Goal: Task Accomplishment & Management: Manage account settings

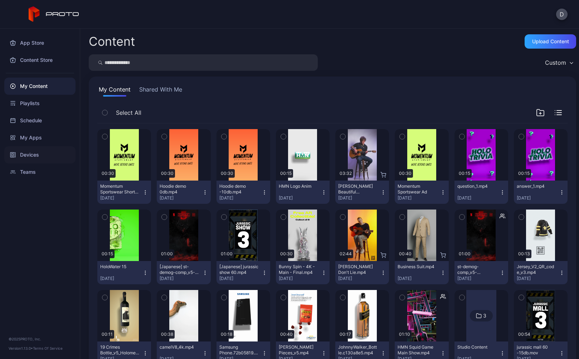
click at [21, 156] on div "Devices" at bounding box center [39, 154] width 71 height 17
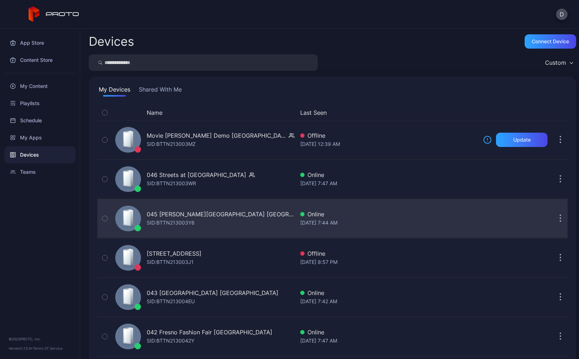
click at [227, 212] on div "045 Copley Place MA SID: BTTN213003Y6" at bounding box center [203, 219] width 182 height 36
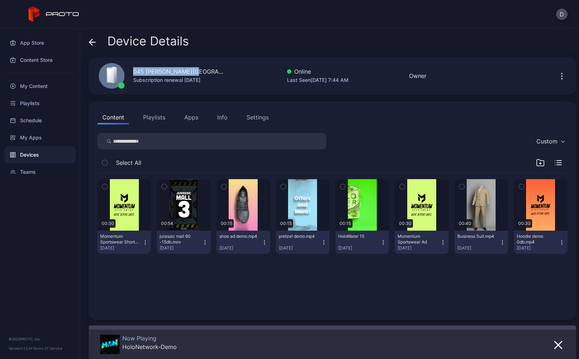
drag, startPoint x: 134, startPoint y: 72, endPoint x: 203, endPoint y: 74, distance: 69.5
click at [203, 74] on div "045 [PERSON_NAME][GEOGRAPHIC_DATA] [GEOGRAPHIC_DATA]" at bounding box center [179, 71] width 93 height 9
copy div "045 [PERSON_NAME][GEOGRAPHIC_DATA] [GEOGRAPHIC_DATA]"
click at [562, 77] on icon "button" at bounding box center [562, 76] width 1 height 1
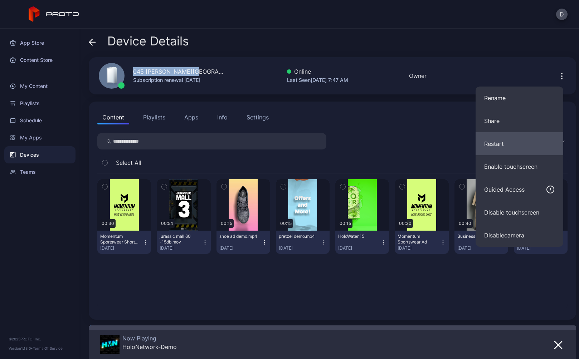
click at [515, 144] on button "Restart" at bounding box center [520, 143] width 88 height 23
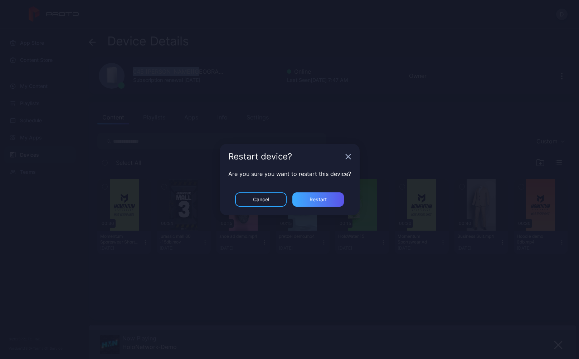
click at [326, 200] on div "Restart" at bounding box center [318, 200] width 17 height 6
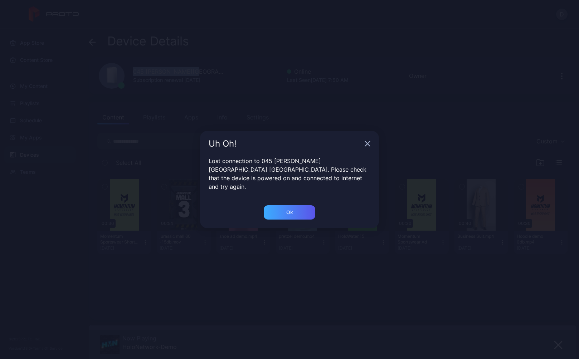
click at [286, 206] on div "Ok" at bounding box center [290, 212] width 52 height 14
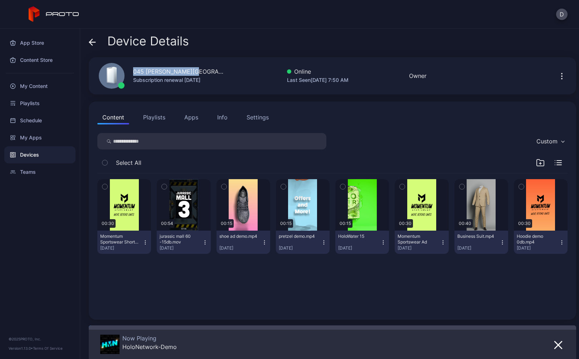
click at [237, 58] on div "045 Copley Place MA Subscription renewal Aug 8, 2026 Online Last Seen Aug 27, 2…" at bounding box center [332, 75] width 487 height 37
click at [224, 117] on div "Info" at bounding box center [222, 117] width 10 height 9
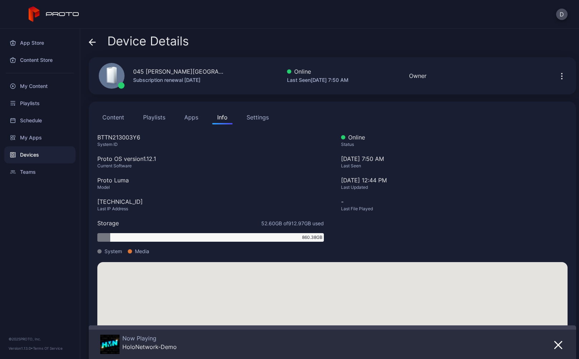
click at [253, 116] on div "Settings" at bounding box center [258, 117] width 22 height 9
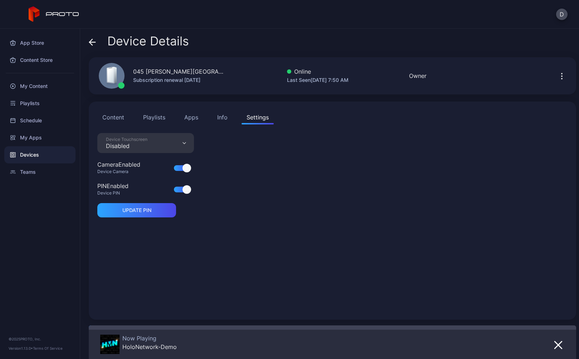
click at [192, 117] on button "Apps" at bounding box center [191, 117] width 24 height 14
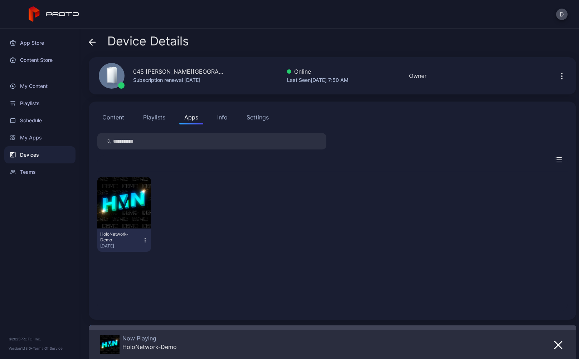
click at [143, 241] on icon "button" at bounding box center [145, 240] width 6 height 7
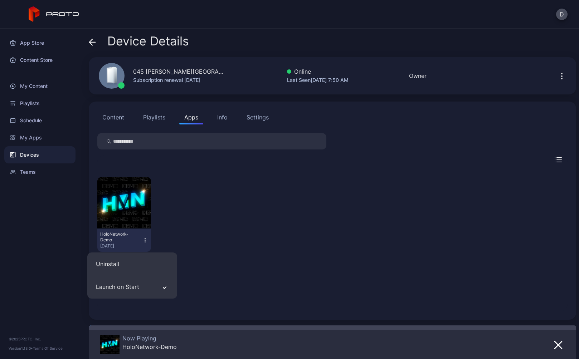
click at [197, 202] on div "HoloNetwork-Demo Aug 15, 2025" at bounding box center [332, 214] width 470 height 86
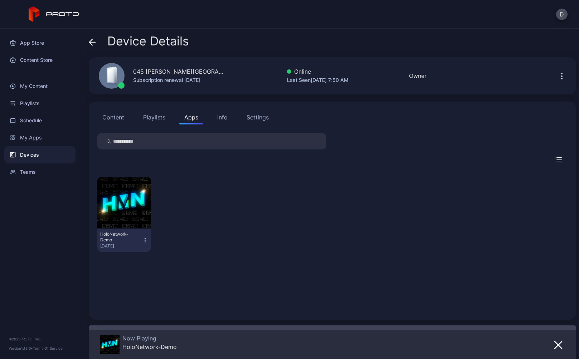
click at [115, 119] on button "Content" at bounding box center [113, 117] width 32 height 14
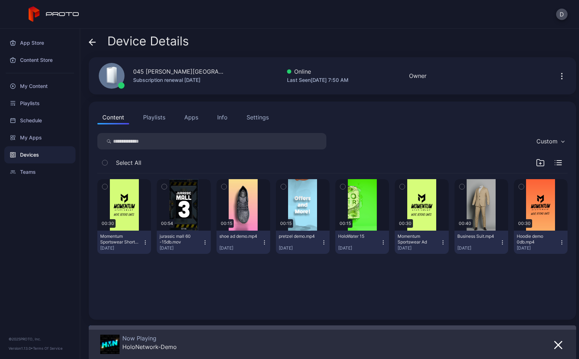
click at [190, 117] on button "Apps" at bounding box center [191, 117] width 24 height 14
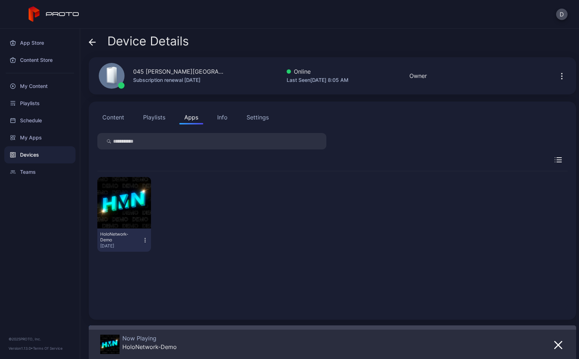
click at [93, 40] on icon at bounding box center [92, 42] width 7 height 7
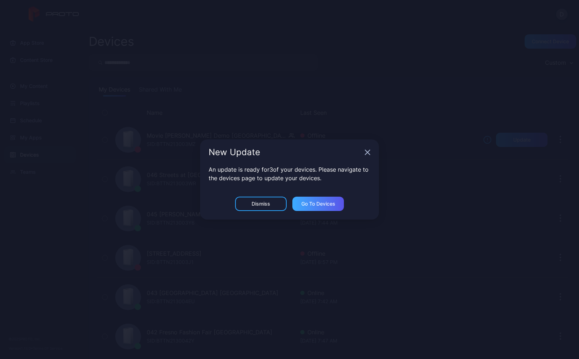
click at [327, 203] on div "Go to devices" at bounding box center [318, 204] width 34 height 6
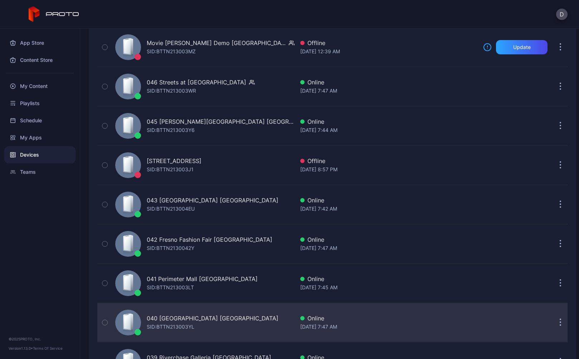
scroll to position [56, 0]
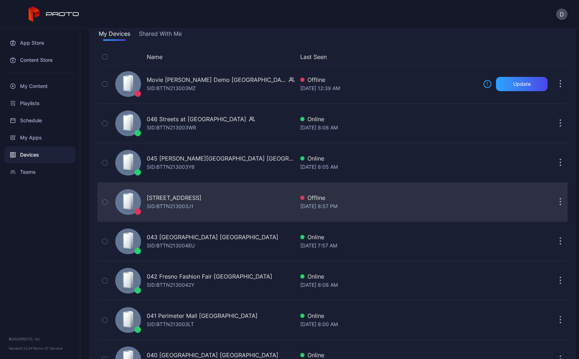
click at [249, 203] on div "044 Kenwood Towne Centre OH SID: BTTN213003J1" at bounding box center [203, 202] width 182 height 36
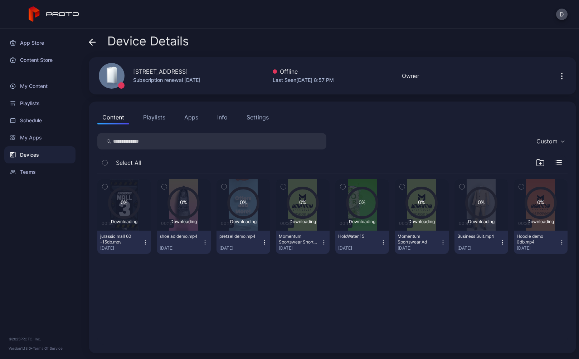
click at [91, 40] on icon at bounding box center [90, 42] width 3 height 6
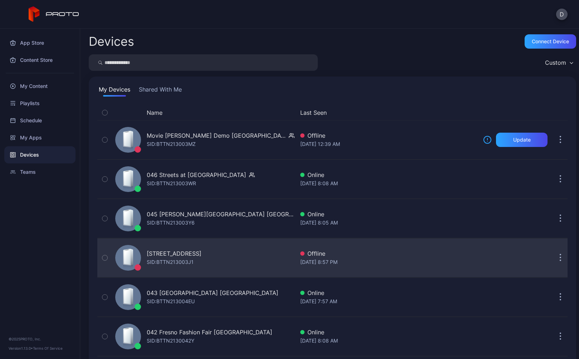
scroll to position [56, 0]
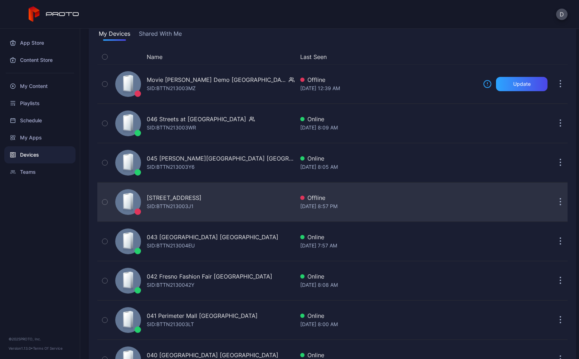
click at [247, 207] on div "044 Kenwood Towne Centre OH SID: BTTN213003J1" at bounding box center [203, 202] width 182 height 36
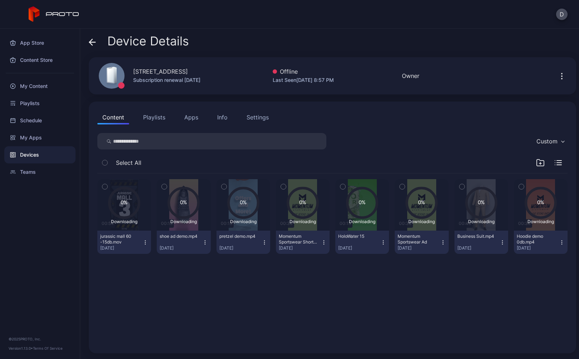
drag, startPoint x: 133, startPoint y: 72, endPoint x: 225, endPoint y: 72, distance: 92.0
click at [225, 72] on div "044 Kenwood Towne Centre OH Subscription renewal Aug 8, 2026 Offline Last Seen …" at bounding box center [332, 75] width 487 height 37
copy div "[STREET_ADDRESS]"
click at [205, 37] on div "Device Details" at bounding box center [332, 42] width 487 height 17
drag, startPoint x: 133, startPoint y: 72, endPoint x: 224, endPoint y: 72, distance: 91.6
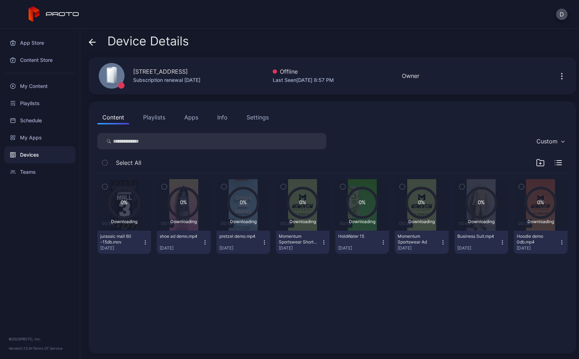
click at [224, 72] on div "044 Kenwood Towne Centre OH Subscription renewal Aug 8, 2026 Offline Last Seen …" at bounding box center [332, 75] width 487 height 37
copy div "044 Kenwood Towne Centre OH"
click at [195, 118] on button "Apps" at bounding box center [191, 117] width 24 height 14
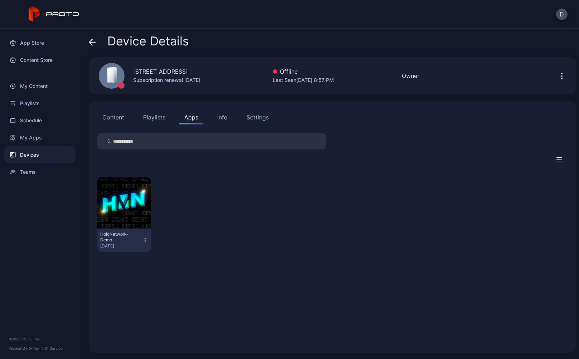
click at [145, 241] on icon "button" at bounding box center [145, 240] width 0 height 0
click at [213, 227] on div "HoloNetwork-Demo Aug 15, 2025" at bounding box center [332, 214] width 470 height 86
click at [259, 122] on button "Settings" at bounding box center [258, 117] width 32 height 14
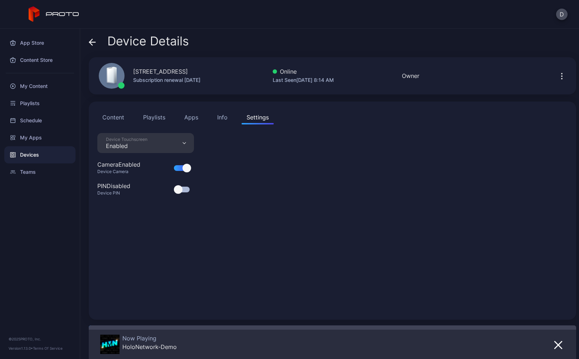
click at [136, 144] on div "Enabled" at bounding box center [127, 145] width 42 height 7
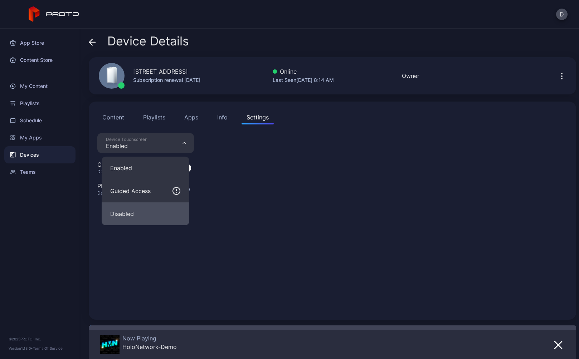
click at [137, 216] on button "Disabled" at bounding box center [146, 214] width 88 height 23
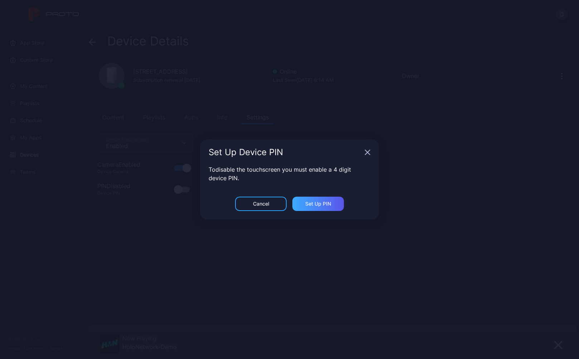
click at [315, 207] on div "Set Up PIN" at bounding box center [318, 204] width 52 height 14
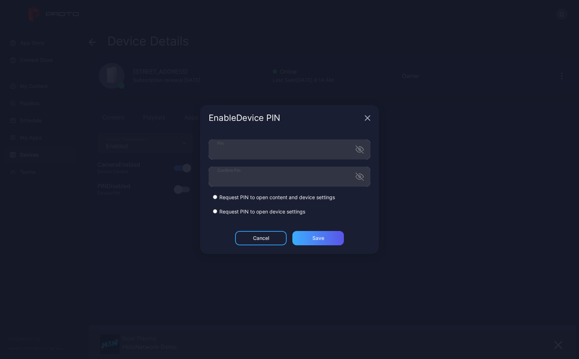
click at [322, 237] on div "Save" at bounding box center [318, 239] width 12 height 6
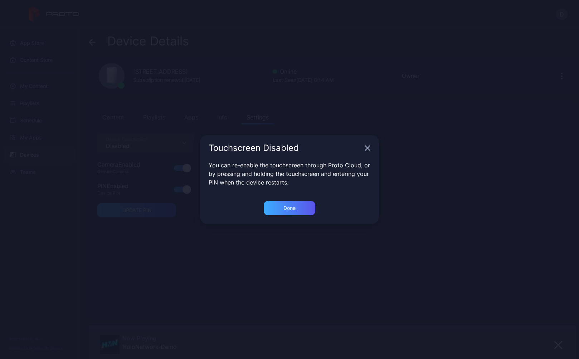
click at [292, 204] on div "Done" at bounding box center [290, 208] width 52 height 14
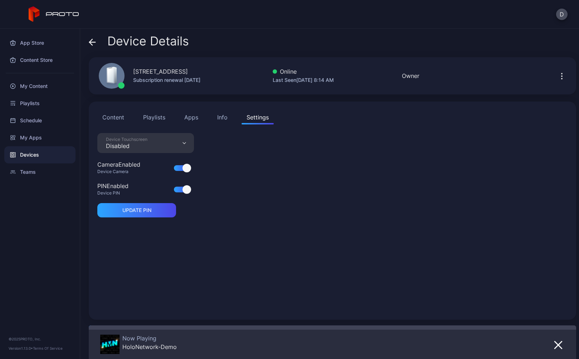
click at [195, 116] on button "Apps" at bounding box center [191, 117] width 24 height 14
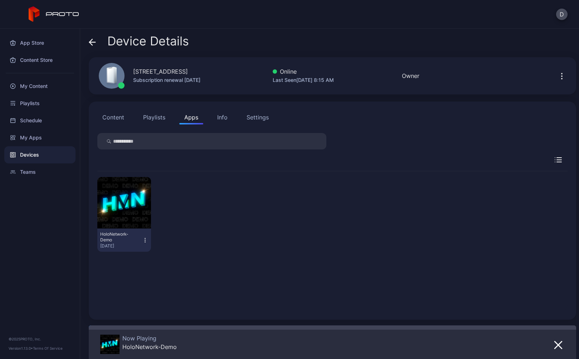
click at [40, 154] on div "Devices" at bounding box center [39, 154] width 71 height 17
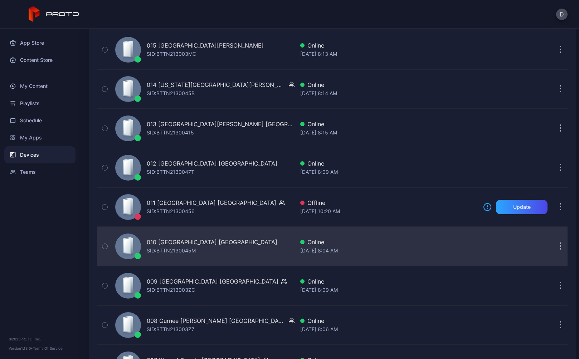
scroll to position [1355, 0]
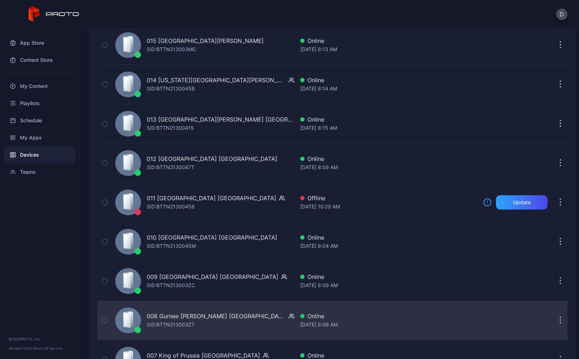
click at [237, 315] on div "008 Gurnee Mills IL SID: BTTN213003Z7" at bounding box center [203, 321] width 182 height 36
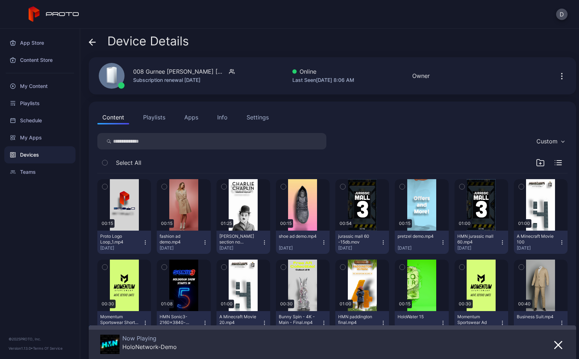
click at [558, 75] on icon "button" at bounding box center [562, 76] width 9 height 9
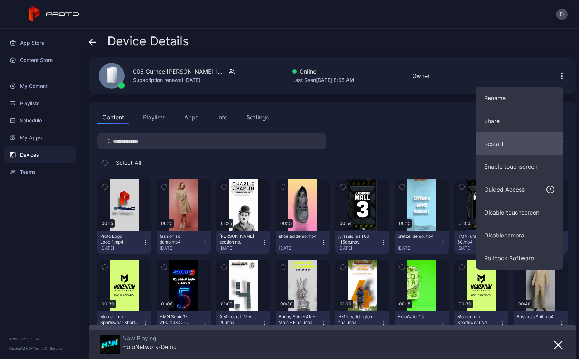
click at [511, 147] on button "Restart" at bounding box center [520, 143] width 88 height 23
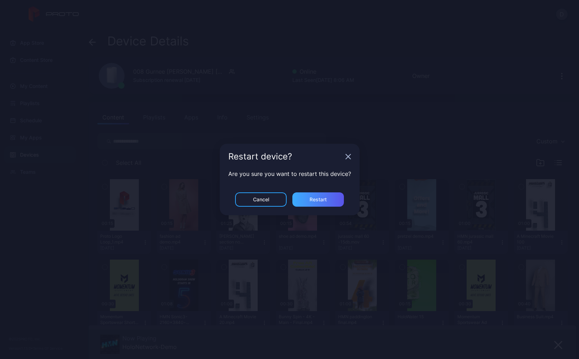
click at [317, 199] on div "Restart" at bounding box center [318, 200] width 17 height 6
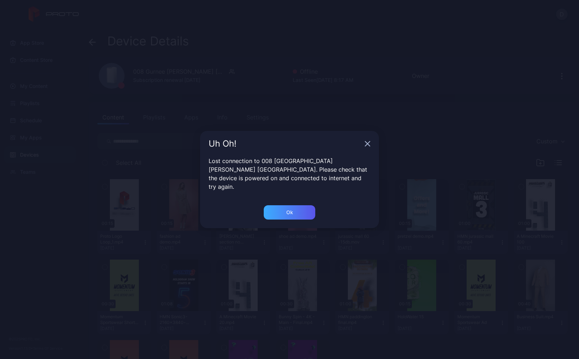
click at [297, 208] on div "Ok" at bounding box center [290, 212] width 52 height 14
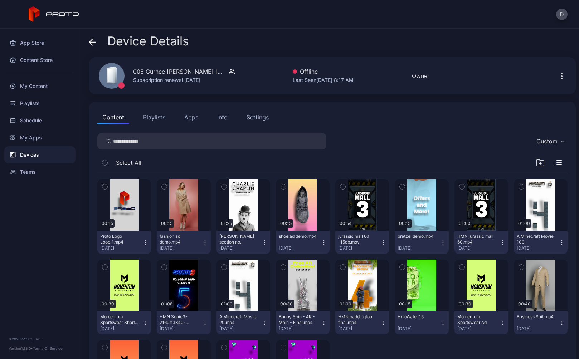
click at [186, 118] on button "Apps" at bounding box center [191, 117] width 24 height 14
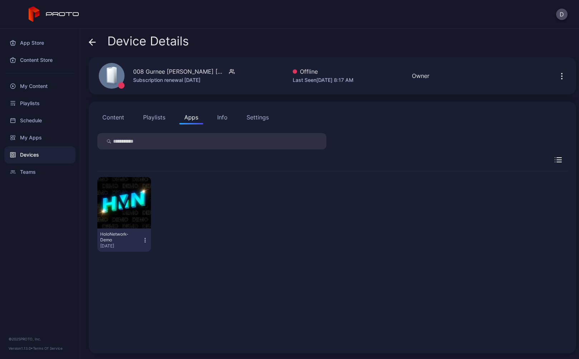
click at [144, 240] on icon "button" at bounding box center [145, 240] width 6 height 7
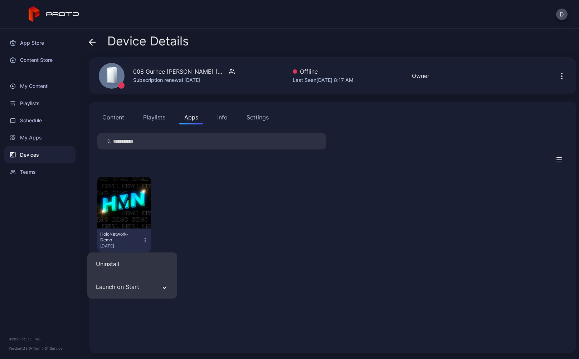
click at [253, 211] on div "HoloNetwork-Demo Aug 18, 2025" at bounding box center [332, 214] width 470 height 86
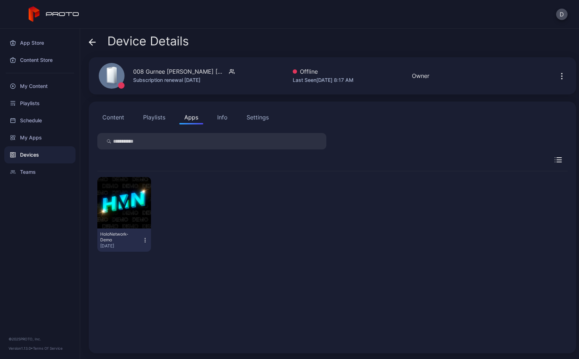
click at [94, 40] on icon at bounding box center [92, 42] width 7 height 7
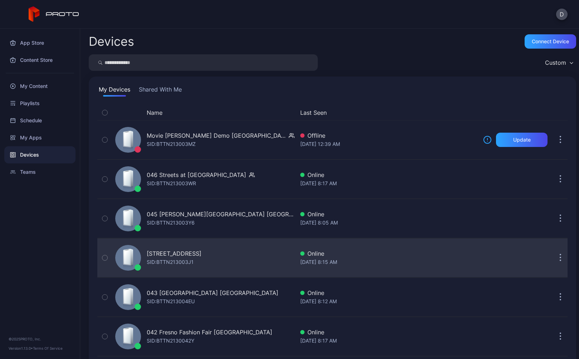
click at [253, 257] on div "044 Kenwood Towne Centre OH SID: BTTN213003J1" at bounding box center [203, 258] width 182 height 36
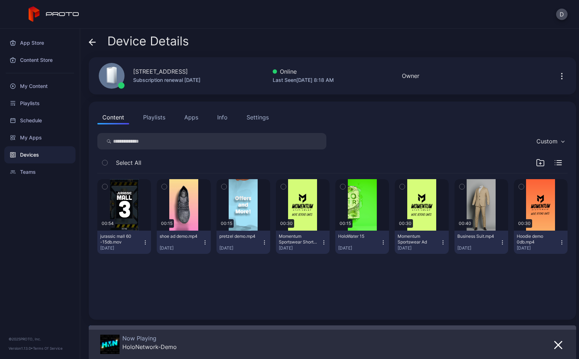
click at [93, 43] on icon at bounding box center [92, 42] width 7 height 7
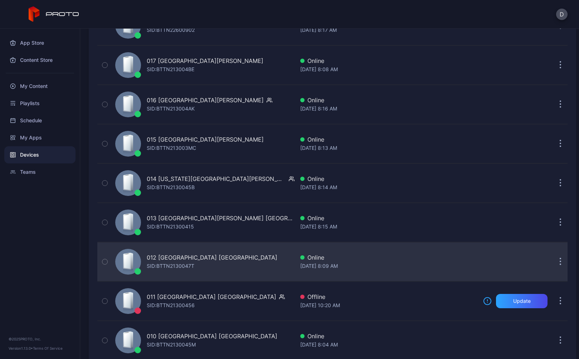
scroll to position [1491, 0]
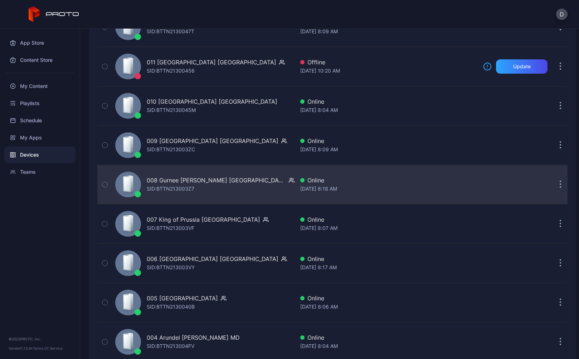
click at [241, 184] on div "008 Gurnee Mills IL SID: BTTN213003Z7" at bounding box center [203, 185] width 182 height 36
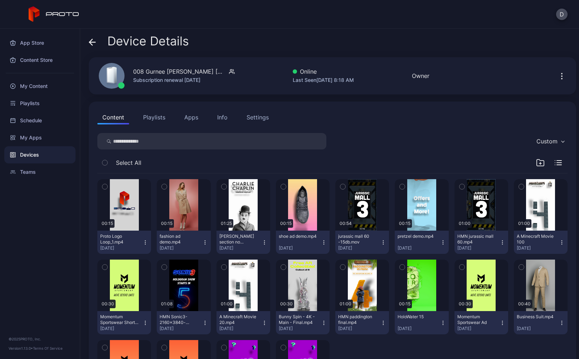
click at [189, 113] on button "Apps" at bounding box center [191, 117] width 24 height 14
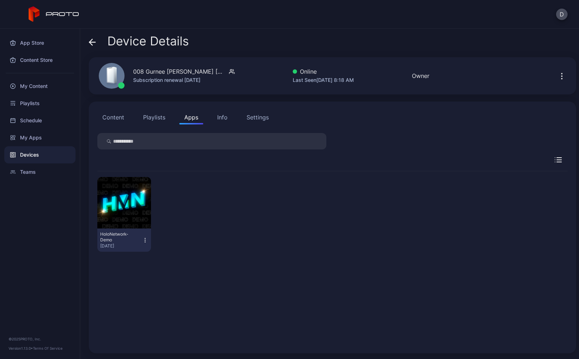
click at [145, 246] on button "HoloNetwork-Demo Aug 18, 2025" at bounding box center [124, 241] width 48 height 18
click at [218, 220] on div "HoloNetwork-Demo Aug 18, 2025" at bounding box center [332, 214] width 470 height 86
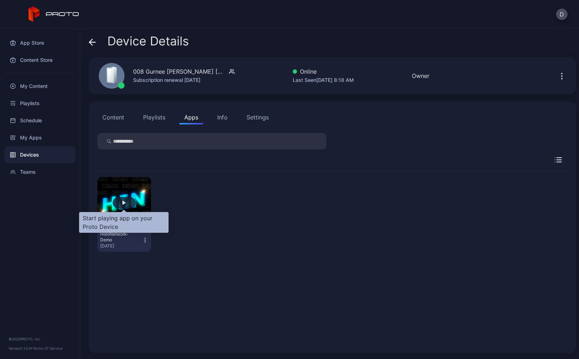
click at [123, 201] on div "button" at bounding box center [124, 203] width 4 height 4
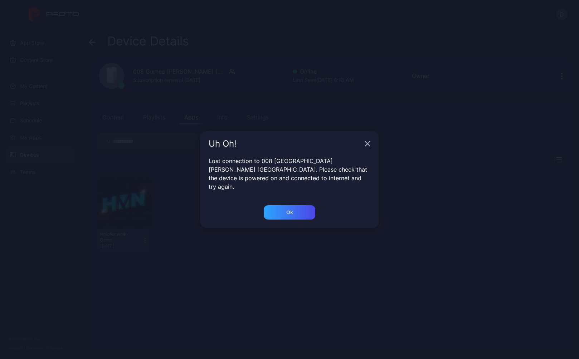
click at [295, 205] on div "Ok" at bounding box center [290, 212] width 52 height 14
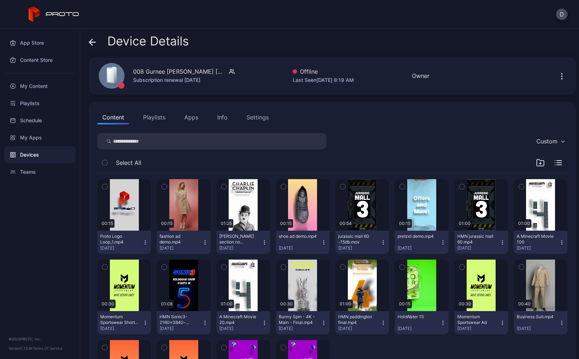
click at [406, 123] on div "Content Playlists Apps Info Settings" at bounding box center [332, 117] width 470 height 14
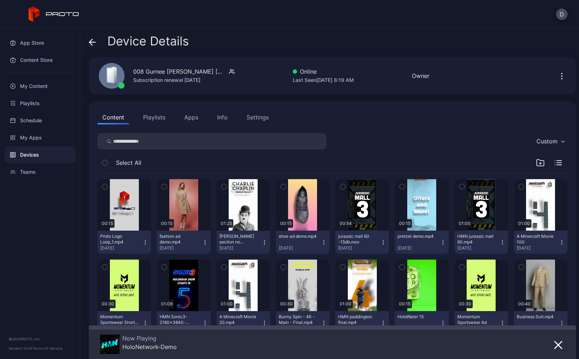
click at [400, 130] on div "Content Playlists Apps Info Settings Custom Select All 00:15 Proto Logo Loop_1.…" at bounding box center [332, 266] width 487 height 328
click at [93, 42] on icon at bounding box center [92, 42] width 6 height 0
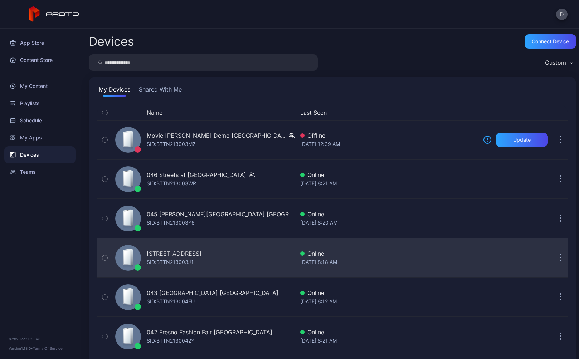
click at [248, 260] on div "044 Kenwood Towne Centre OH SID: BTTN213003J1" at bounding box center [203, 258] width 182 height 36
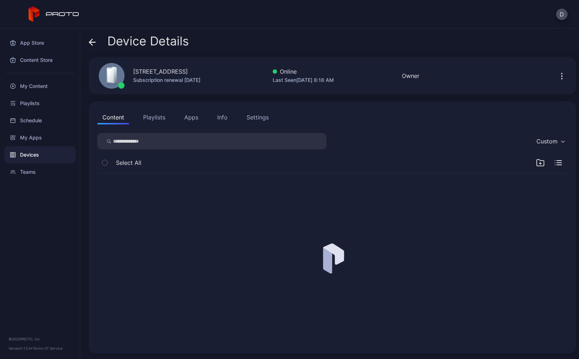
click at [261, 119] on div "Settings" at bounding box center [258, 117] width 22 height 9
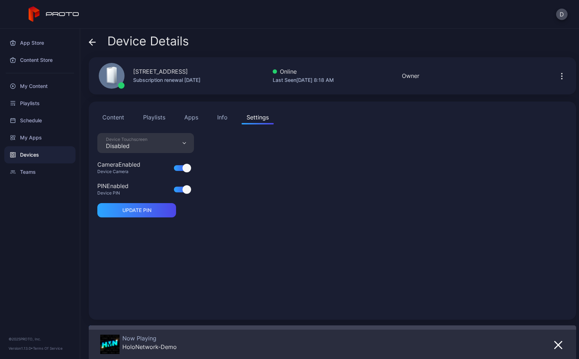
click at [328, 225] on div "Device Touchscreen Disabled Camera Enabled Device Camera PIN Enabled Device PIN…" at bounding box center [332, 222] width 470 height 178
click at [94, 41] on icon at bounding box center [92, 42] width 7 height 7
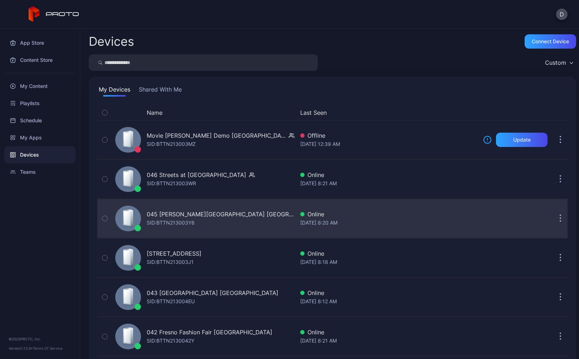
click at [209, 226] on div "045 Copley Place MA SID: BTTN213003Y6" at bounding box center [203, 219] width 182 height 36
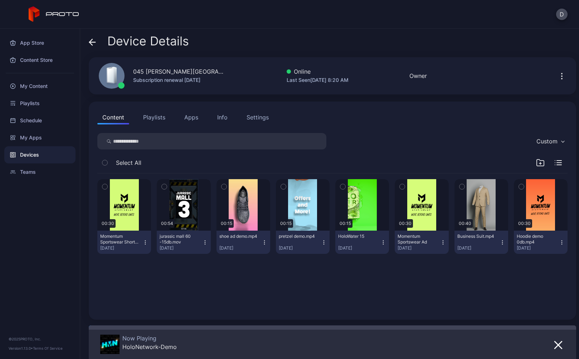
click at [261, 118] on div "Settings" at bounding box center [258, 117] width 22 height 9
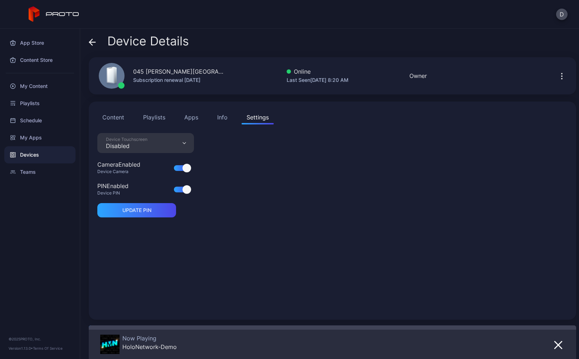
click at [92, 41] on icon at bounding box center [92, 42] width 7 height 7
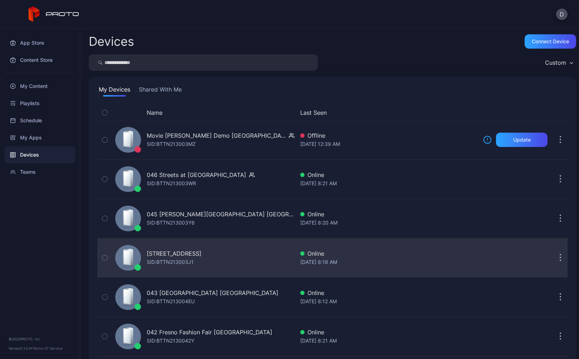
click at [245, 257] on div "044 Kenwood Towne Centre OH SID: BTTN213003J1" at bounding box center [203, 258] width 182 height 36
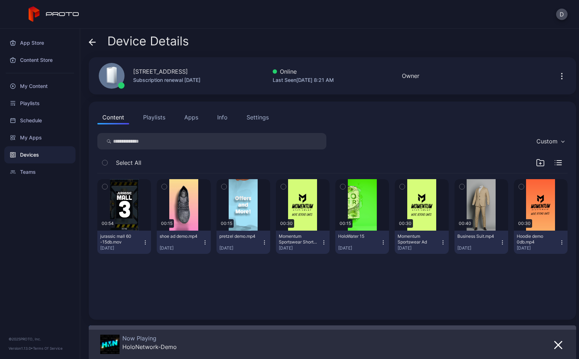
click at [257, 118] on div "Settings" at bounding box center [258, 117] width 22 height 9
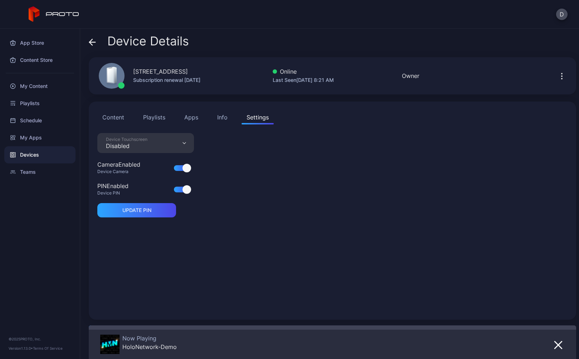
click at [191, 117] on button "Apps" at bounding box center [191, 117] width 24 height 14
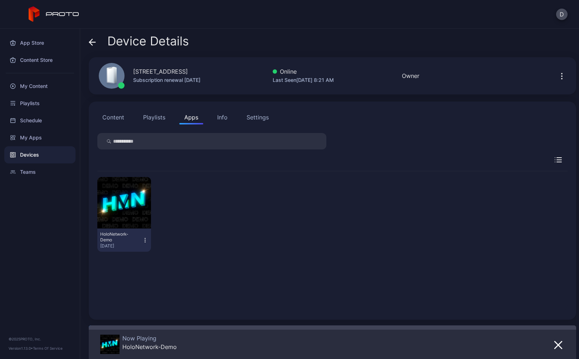
click at [144, 242] on icon "button" at bounding box center [145, 240] width 6 height 7
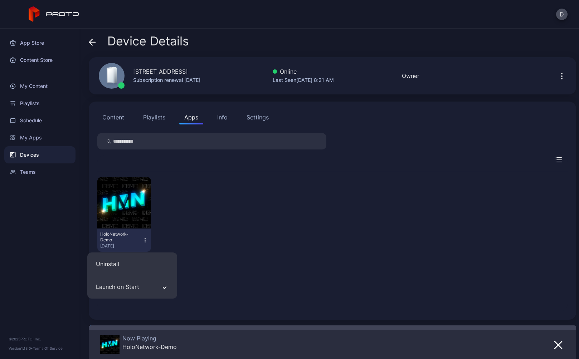
click at [247, 201] on div "HoloNetwork-Demo Aug 15, 2025" at bounding box center [332, 214] width 470 height 86
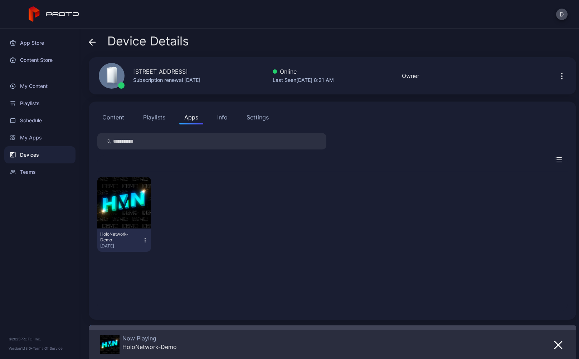
click at [223, 118] on div "Info" at bounding box center [222, 117] width 10 height 9
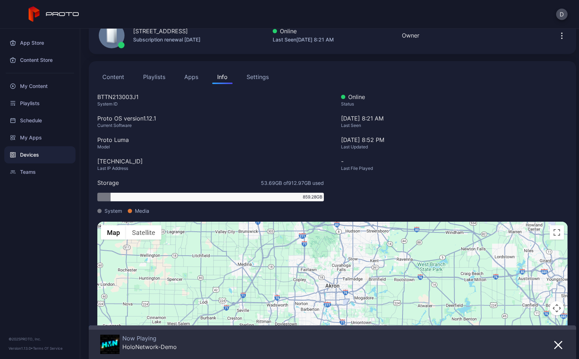
scroll to position [79, 0]
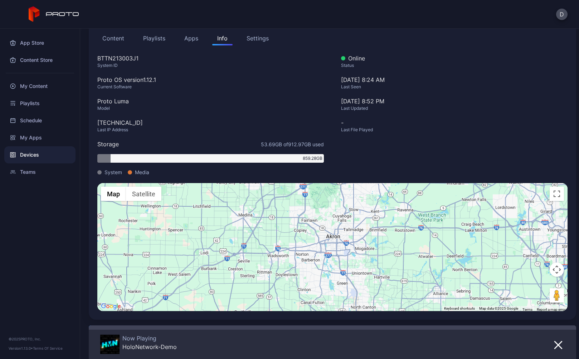
drag, startPoint x: 380, startPoint y: 243, endPoint x: 382, endPoint y: 240, distance: 4.1
click at [382, 240] on div "To activate drag with keyboard, press Alt + Enter. Once in keyboard drag state,…" at bounding box center [332, 247] width 470 height 128
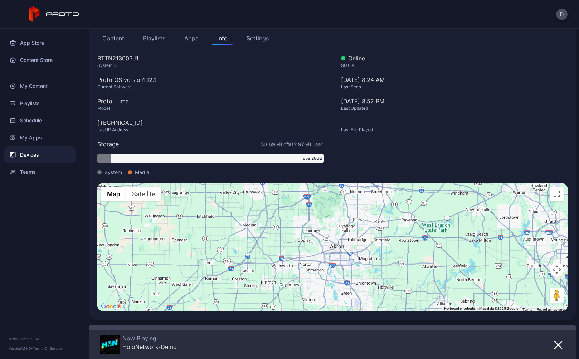
click at [378, 280] on div "To activate drag with keyboard, press Alt + Enter. Once in keyboard drag state,…" at bounding box center [332, 247] width 470 height 128
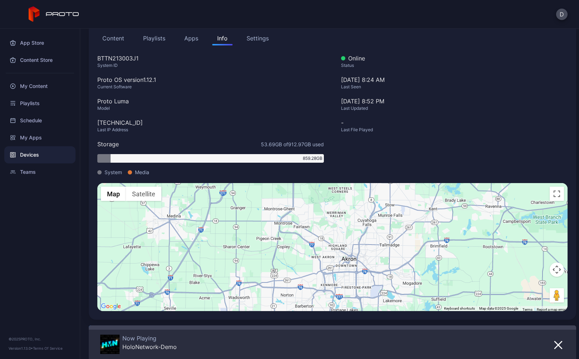
drag, startPoint x: 335, startPoint y: 234, endPoint x: 358, endPoint y: 287, distance: 58.0
click at [358, 287] on div "To activate drag with keyboard, press Alt + Enter. Once in keyboard drag state,…" at bounding box center [332, 247] width 470 height 128
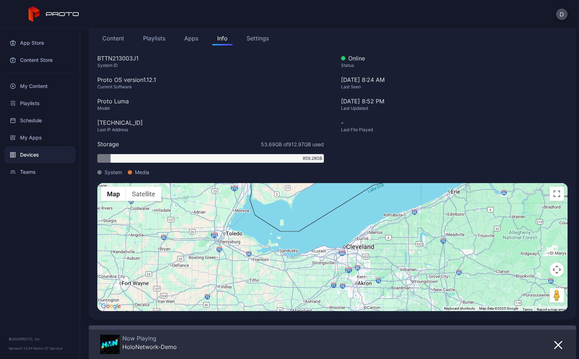
drag, startPoint x: 384, startPoint y: 267, endPoint x: 381, endPoint y: 287, distance: 19.9
click at [381, 287] on div "To activate drag with keyboard, press Alt + Enter. Once in keyboard drag state,…" at bounding box center [332, 247] width 470 height 128
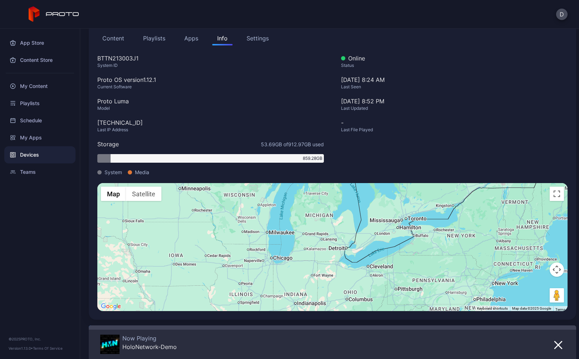
drag, startPoint x: 404, startPoint y: 283, endPoint x: 403, endPoint y: 276, distance: 7.2
click at [403, 276] on div "To activate drag with keyboard, press Alt + Enter. Once in keyboard drag state,…" at bounding box center [332, 247] width 470 height 128
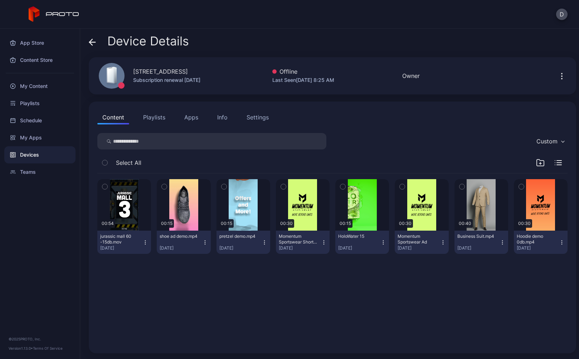
click at [210, 44] on div "Device Details" at bounding box center [332, 42] width 487 height 17
click at [255, 121] on div "Settings" at bounding box center [258, 117] width 22 height 9
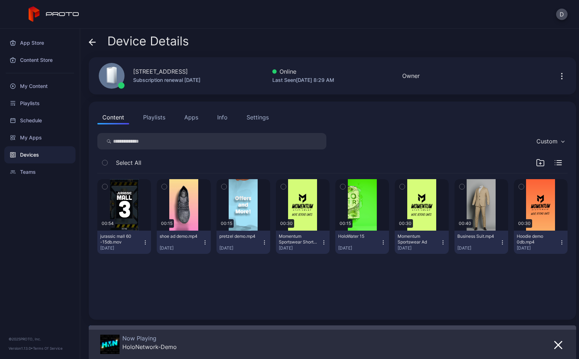
click at [261, 116] on div "Settings" at bounding box center [258, 117] width 22 height 9
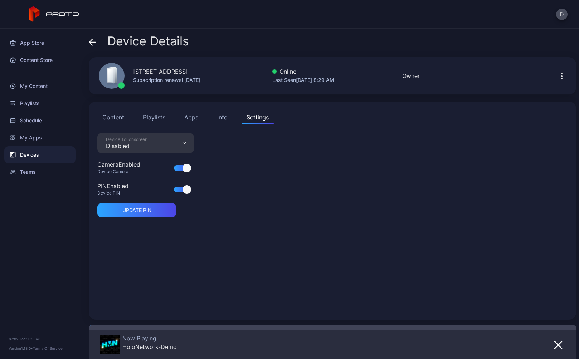
click at [95, 39] on icon at bounding box center [92, 42] width 7 height 7
